Goal: Check status

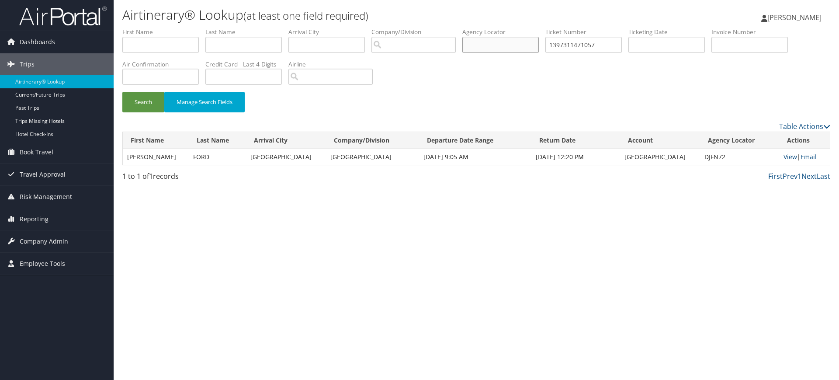
click at [503, 41] on input "text" at bounding box center [501, 45] width 77 height 16
paste input "D7D11G"
type input "D7D11G"
click at [599, 41] on input "1397311471057" at bounding box center [584, 45] width 77 height 16
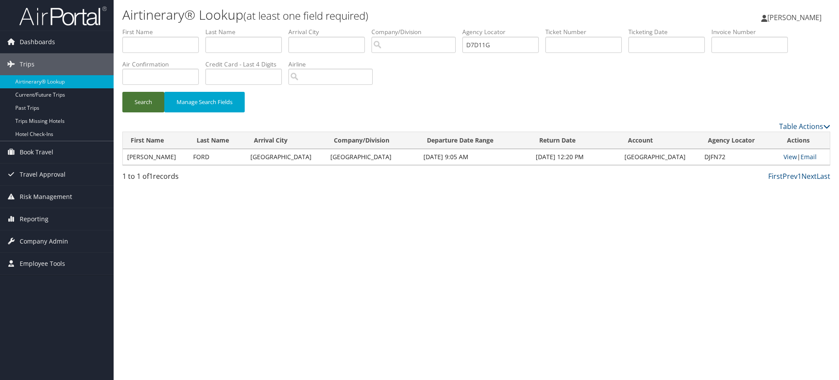
click at [142, 106] on button "Search" at bounding box center [143, 102] width 42 height 21
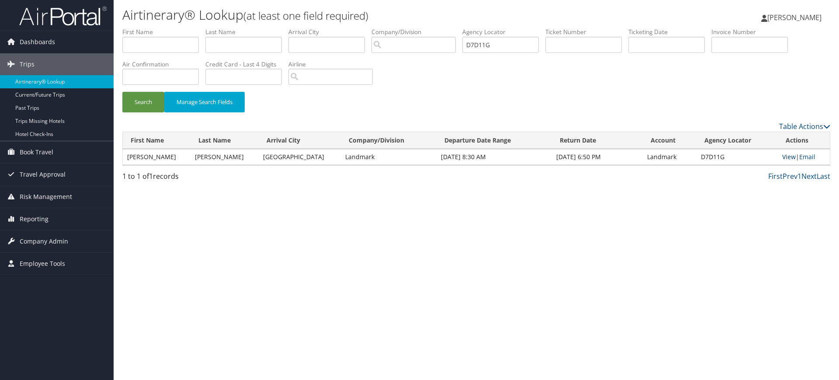
click at [784, 157] on link "View" at bounding box center [790, 157] width 14 height 8
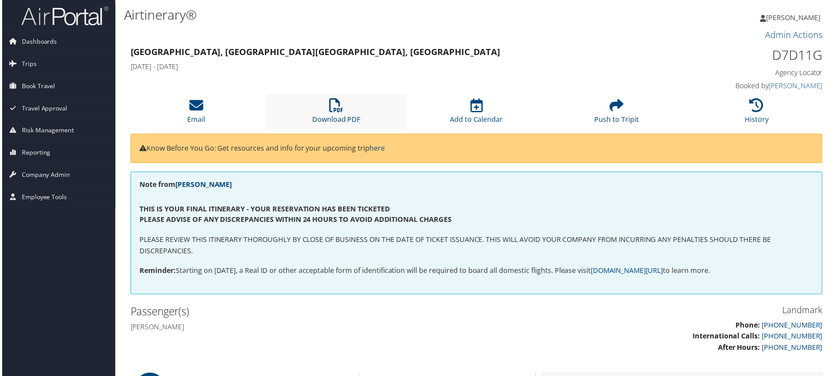
click at [338, 104] on icon at bounding box center [336, 106] width 14 height 14
